Goal: Task Accomplishment & Management: Manage account settings

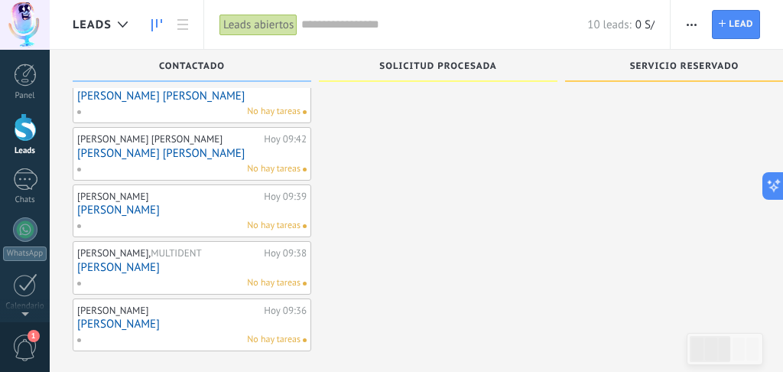
scroll to position [406, 0]
click at [418, 66] on span "Solicitud procesada" at bounding box center [437, 66] width 117 height 11
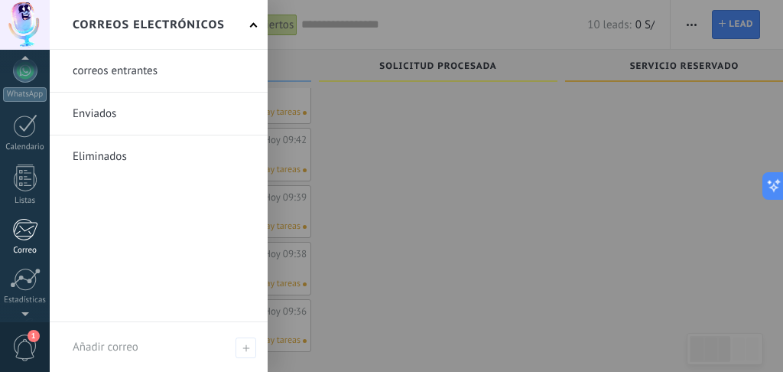
scroll to position [147, 0]
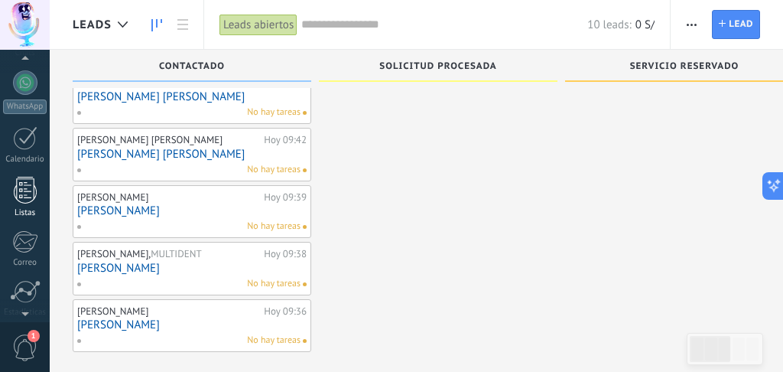
click at [30, 189] on div at bounding box center [25, 190] width 23 height 27
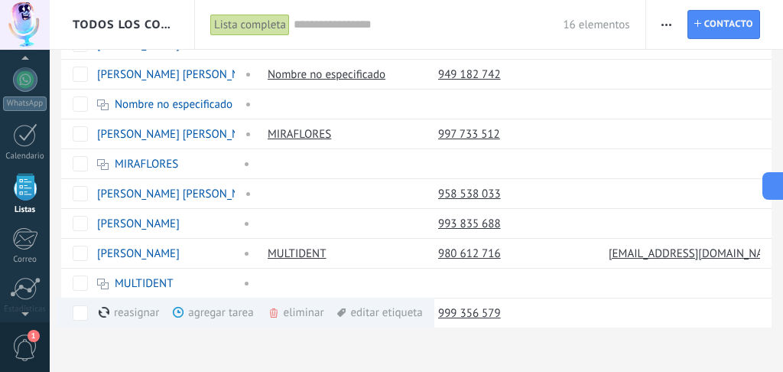
scroll to position [245, 0]
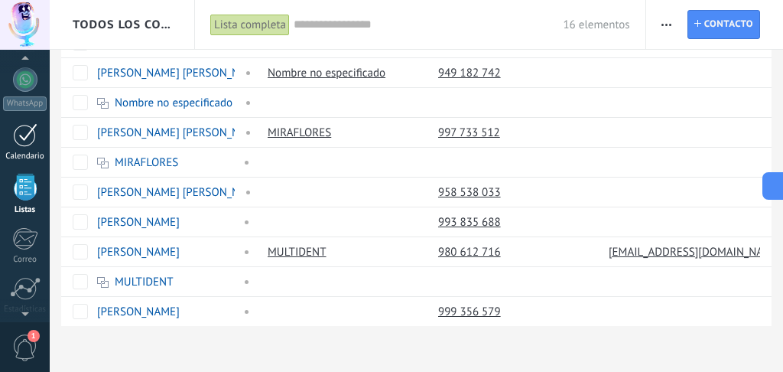
click at [39, 149] on link "Calendario" at bounding box center [25, 142] width 50 height 38
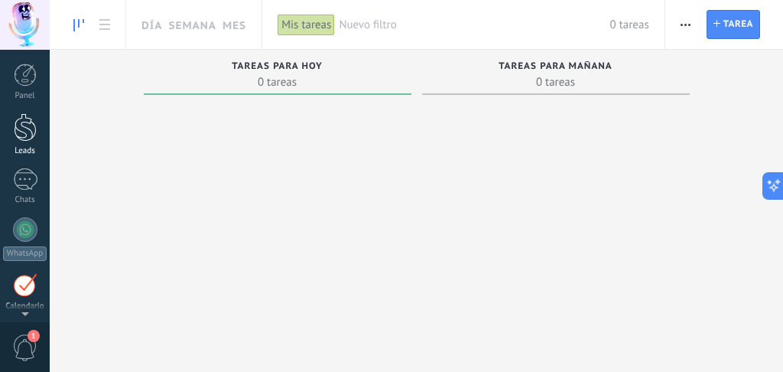
click at [36, 125] on div at bounding box center [25, 127] width 23 height 28
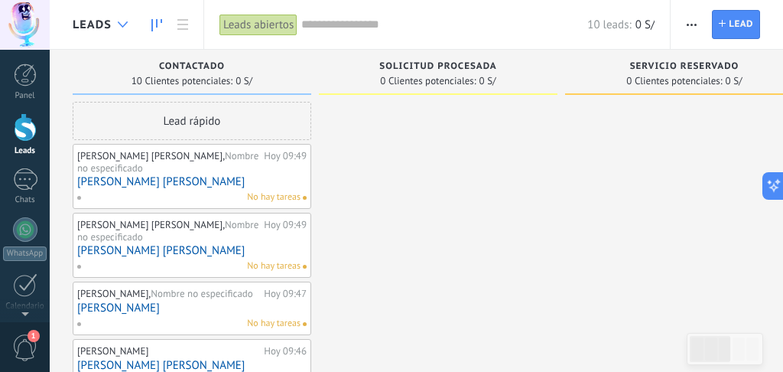
click at [119, 28] on div at bounding box center [122, 25] width 25 height 30
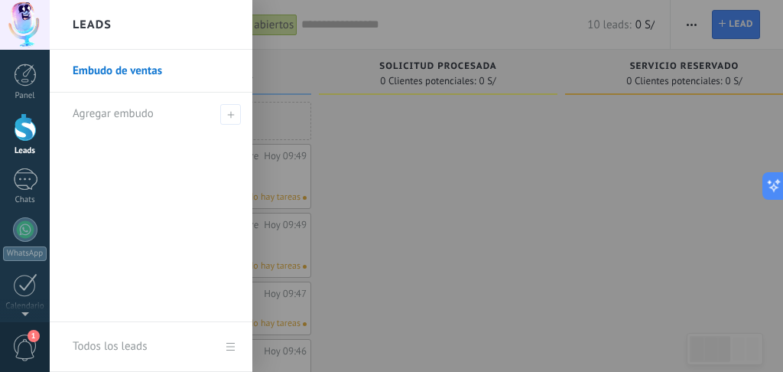
click at [119, 28] on div "Leads" at bounding box center [151, 25] width 203 height 50
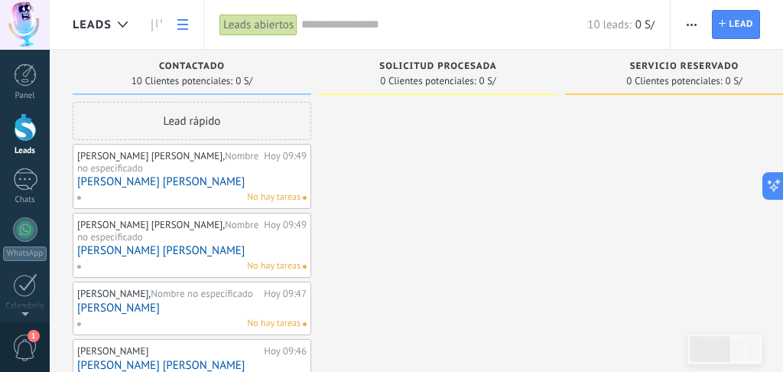
click at [180, 21] on icon at bounding box center [182, 24] width 11 height 11
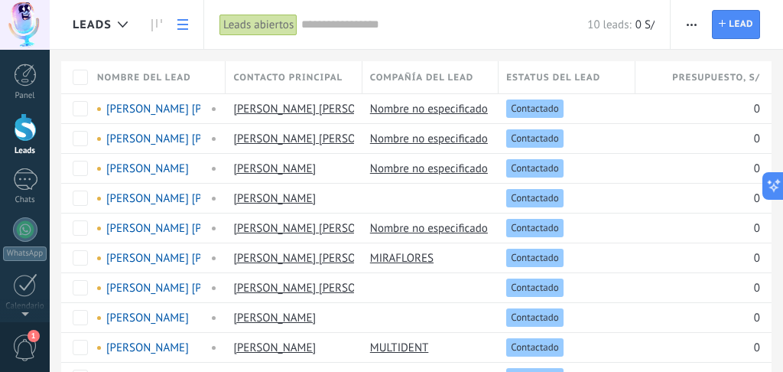
click at [691, 31] on span "button" at bounding box center [692, 24] width 10 height 29
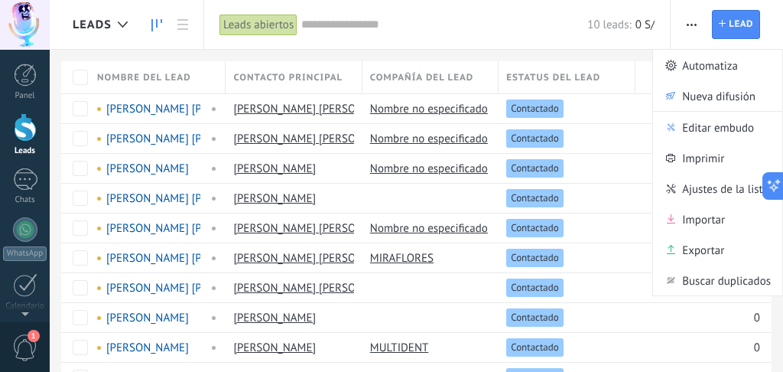
click at [163, 27] on link at bounding box center [157, 25] width 26 height 30
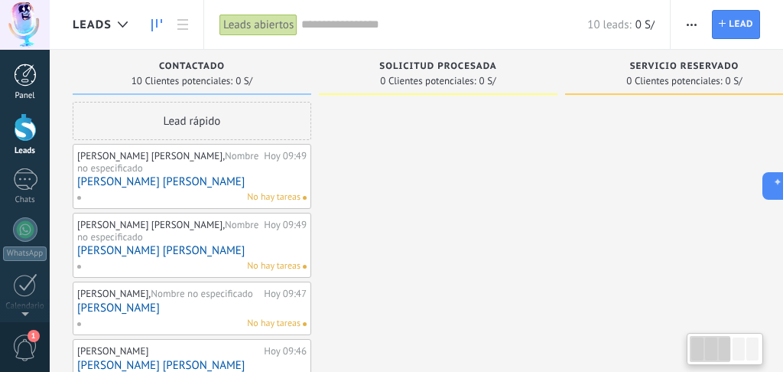
click at [28, 77] on div at bounding box center [25, 74] width 23 height 23
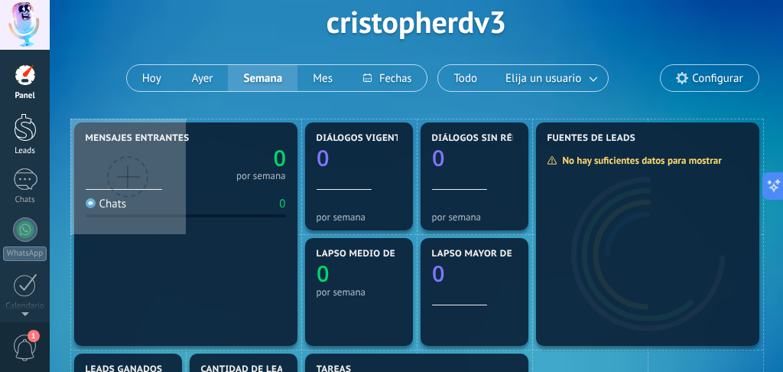
click at [33, 119] on div at bounding box center [25, 127] width 23 height 28
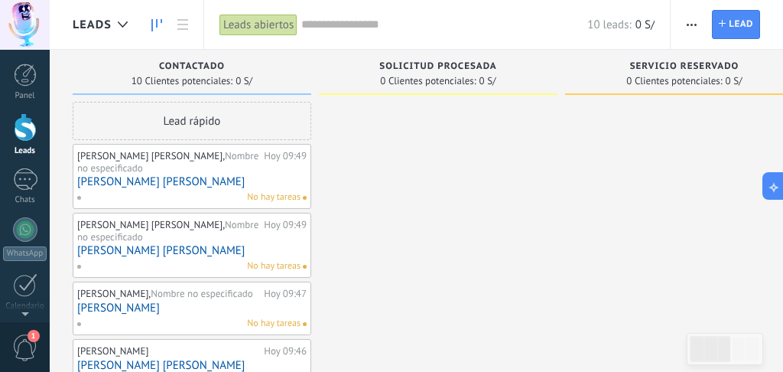
click at [187, 171] on div "[PERSON_NAME] [PERSON_NAME], Nombre no especificado" at bounding box center [168, 162] width 183 height 24
click at [163, 183] on link "[PERSON_NAME] [PERSON_NAME]" at bounding box center [191, 181] width 229 height 13
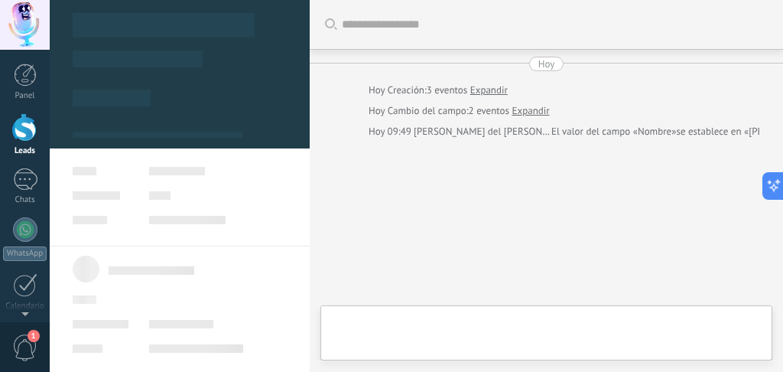
type textarea "********"
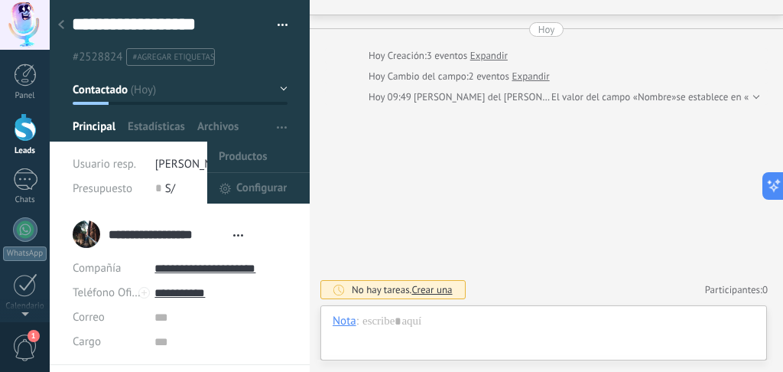
click at [278, 126] on icon "button" at bounding box center [282, 127] width 10 height 2
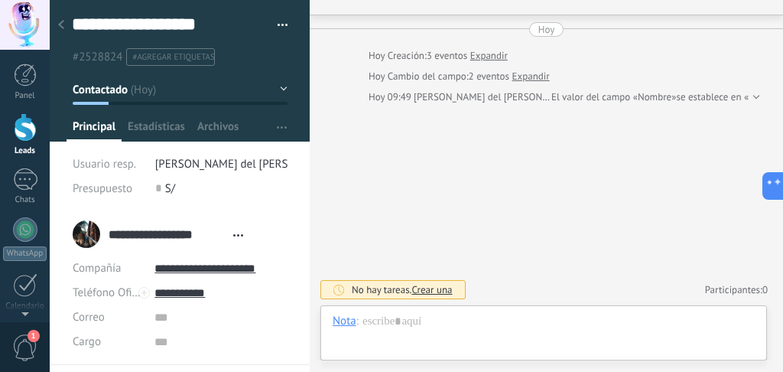
click at [278, 22] on button "button" at bounding box center [277, 25] width 22 height 23
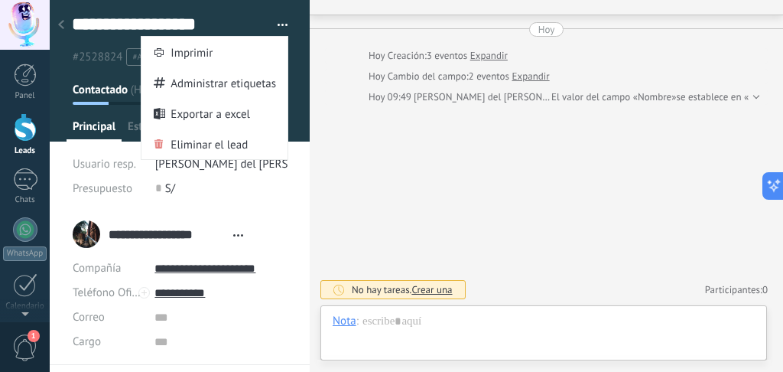
click at [340, 161] on div "Buscar Carga más [PERSON_NAME] Creación: 3 eventos Expandir Hoy Cambio del camp…" at bounding box center [546, 169] width 473 height 406
click at [281, 28] on span "button" at bounding box center [283, 27] width 11 height 3
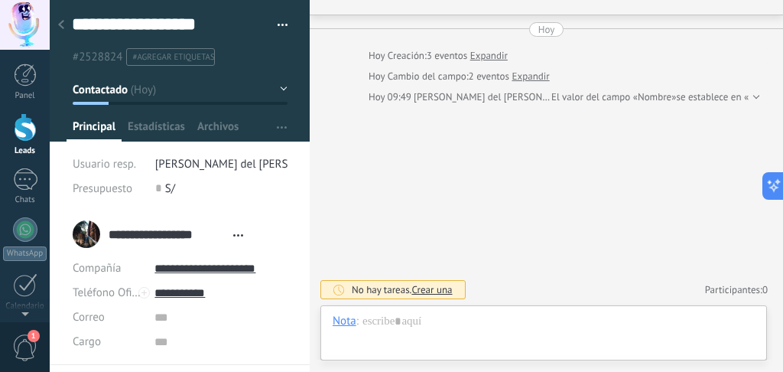
click at [283, 26] on div "**********" at bounding box center [180, 33] width 261 height 66
click at [62, 31] on div at bounding box center [60, 26] width 21 height 30
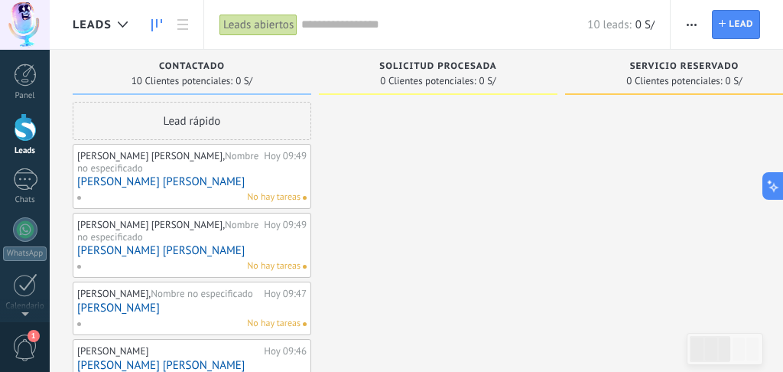
click at [695, 31] on span "button" at bounding box center [692, 24] width 10 height 29
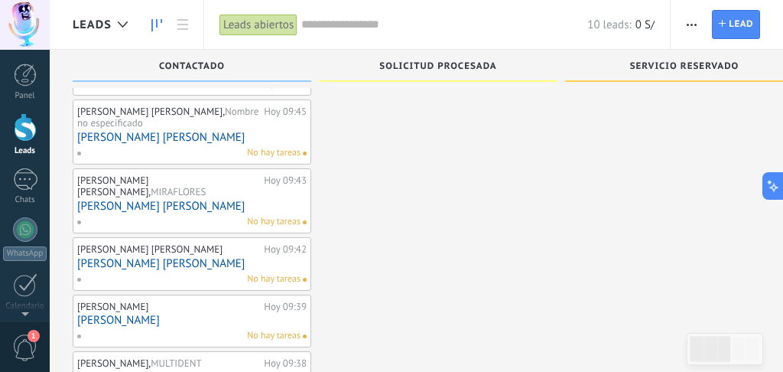
scroll to position [298, 0]
click at [33, 346] on span "1" at bounding box center [25, 347] width 26 height 27
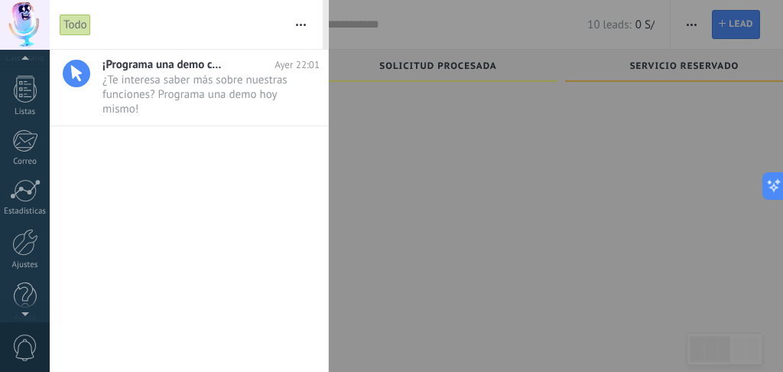
scroll to position [265, 0]
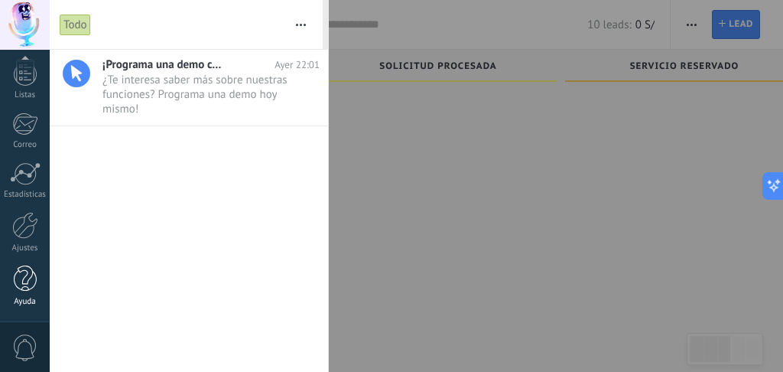
click at [24, 272] on div at bounding box center [25, 278] width 23 height 27
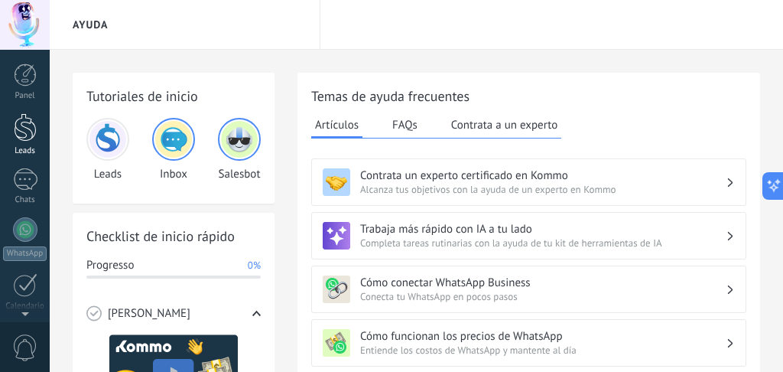
click at [24, 142] on link "Leads" at bounding box center [25, 134] width 50 height 43
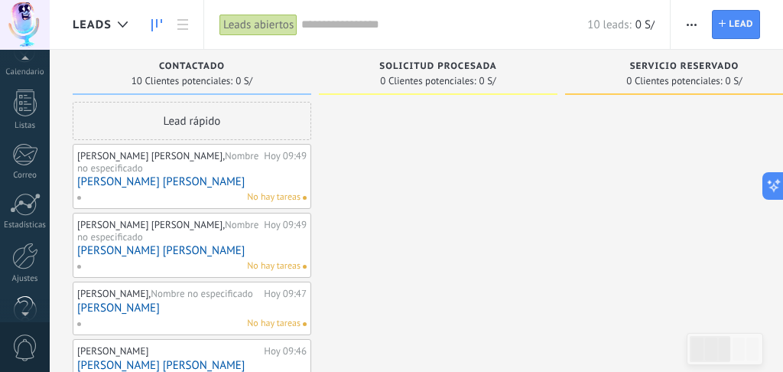
scroll to position [239, 0]
click at [28, 242] on div at bounding box center [25, 251] width 26 height 27
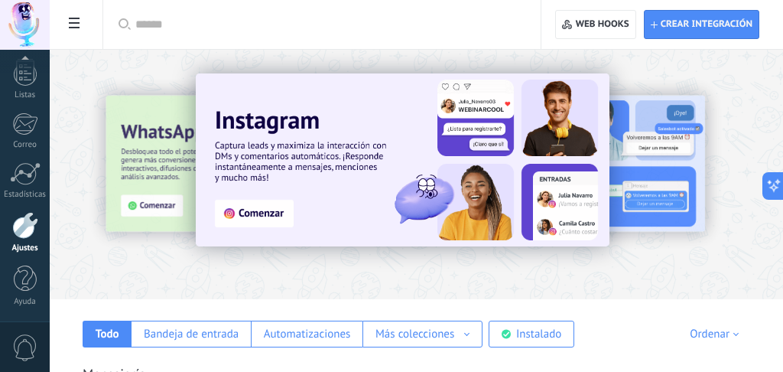
click at [79, 27] on icon at bounding box center [74, 23] width 11 height 11
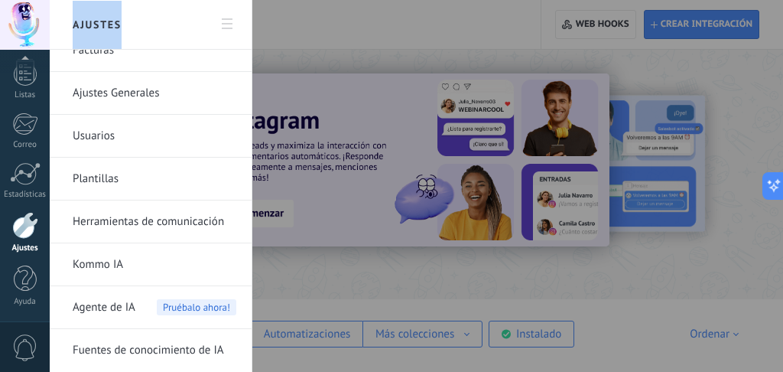
scroll to position [63, 0]
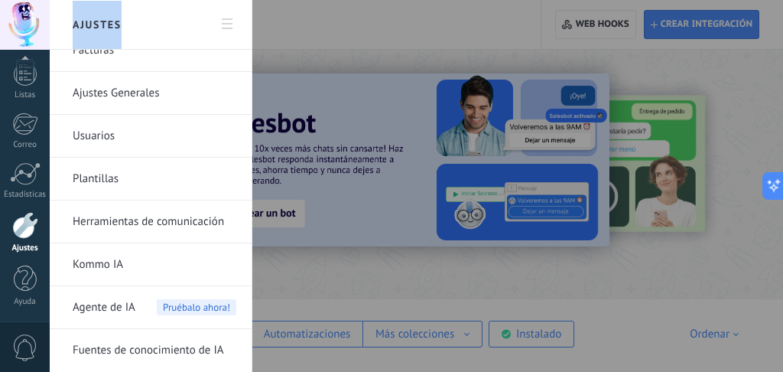
click at [125, 87] on link "Ajustes Generales" at bounding box center [155, 93] width 164 height 43
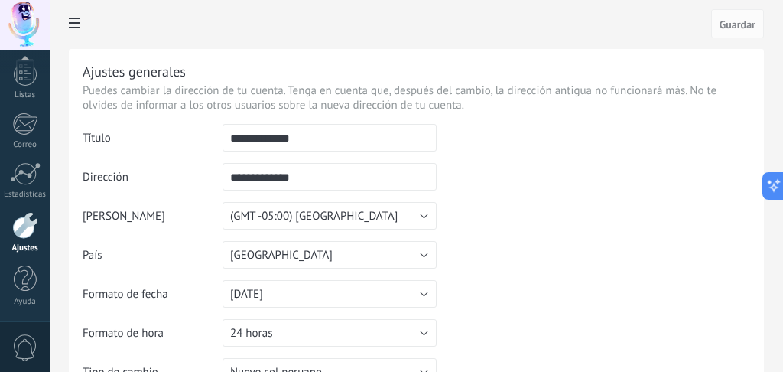
click at [351, 143] on input "**********" at bounding box center [330, 138] width 214 height 28
type input "*****"
click at [473, 172] on td at bounding box center [594, 202] width 314 height 156
click at [337, 171] on input "**********" at bounding box center [330, 177] width 214 height 28
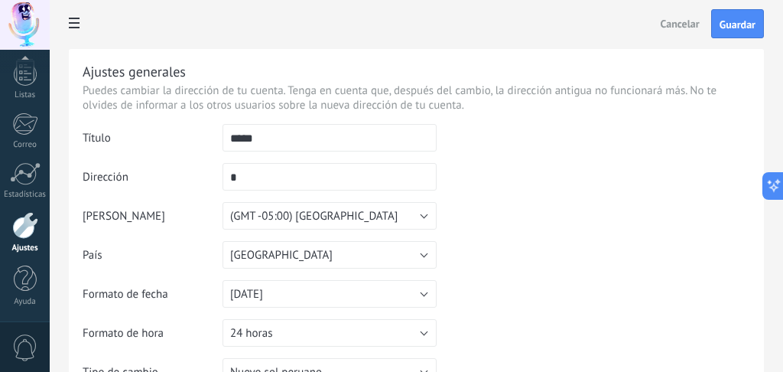
type input "**"
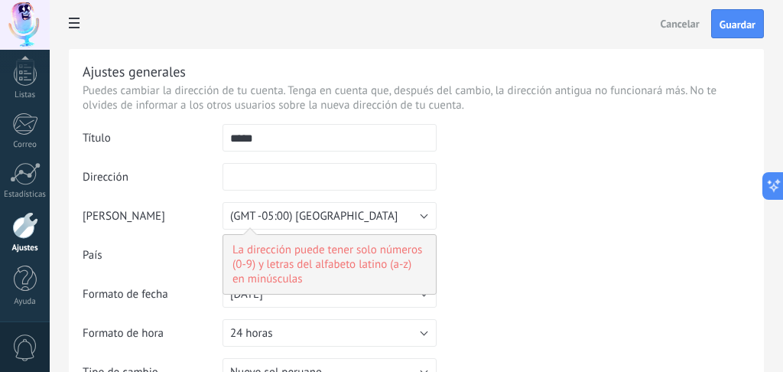
type input "*"
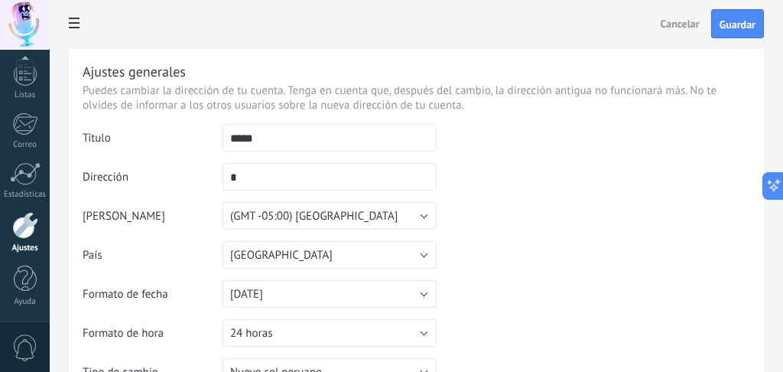
type input "**"
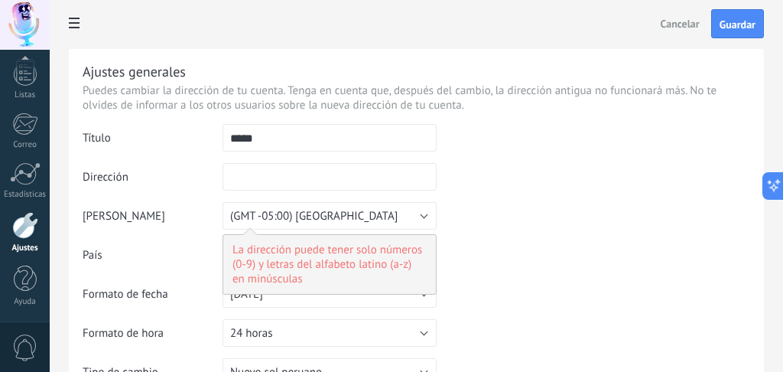
type input "*"
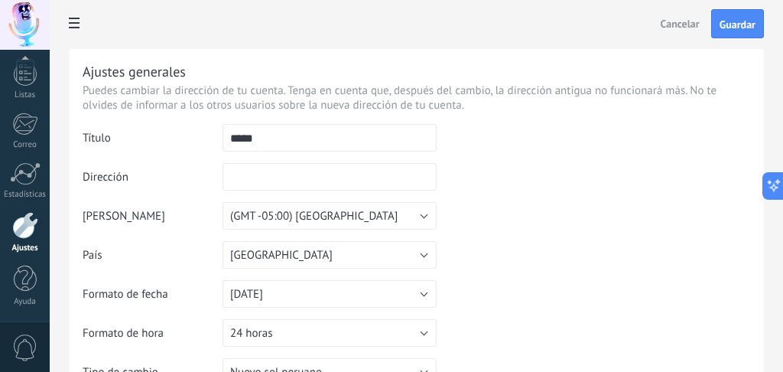
click at [508, 181] on td at bounding box center [594, 202] width 314 height 156
click at [734, 28] on span "Guardar" at bounding box center [738, 24] width 36 height 11
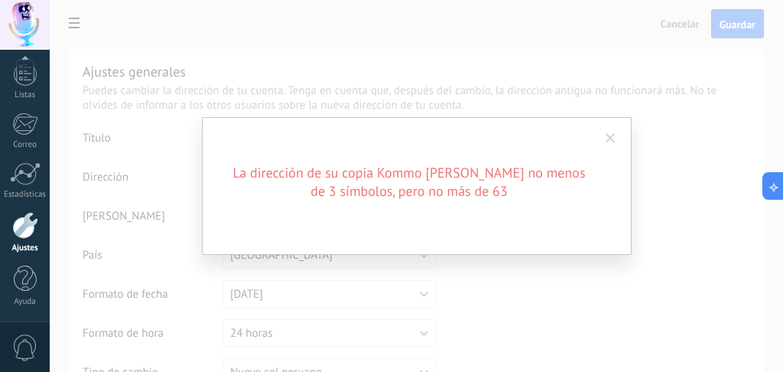
click at [620, 132] on span at bounding box center [610, 138] width 25 height 26
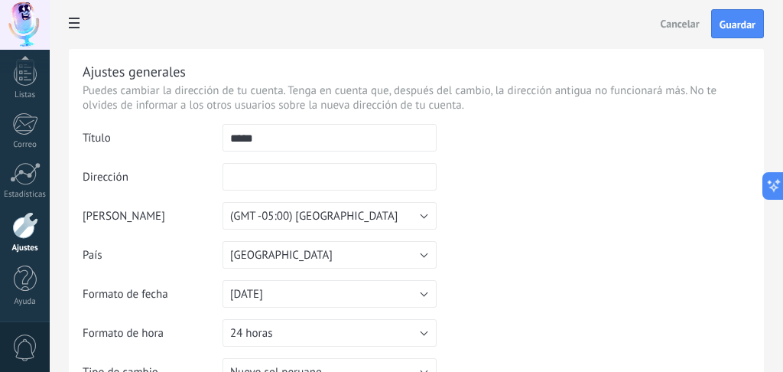
click at [353, 180] on input "text" at bounding box center [330, 177] width 214 height 28
type input "***"
click at [539, 164] on td at bounding box center [594, 202] width 314 height 156
click at [734, 16] on button "Guardar" at bounding box center [737, 23] width 53 height 29
